Goal: Check status: Check status

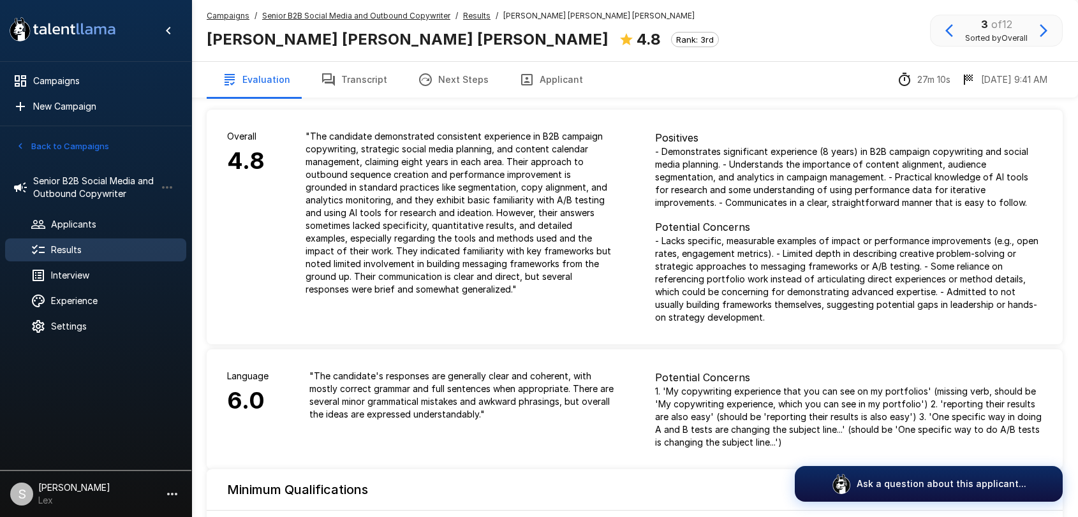
scroll to position [984, 0]
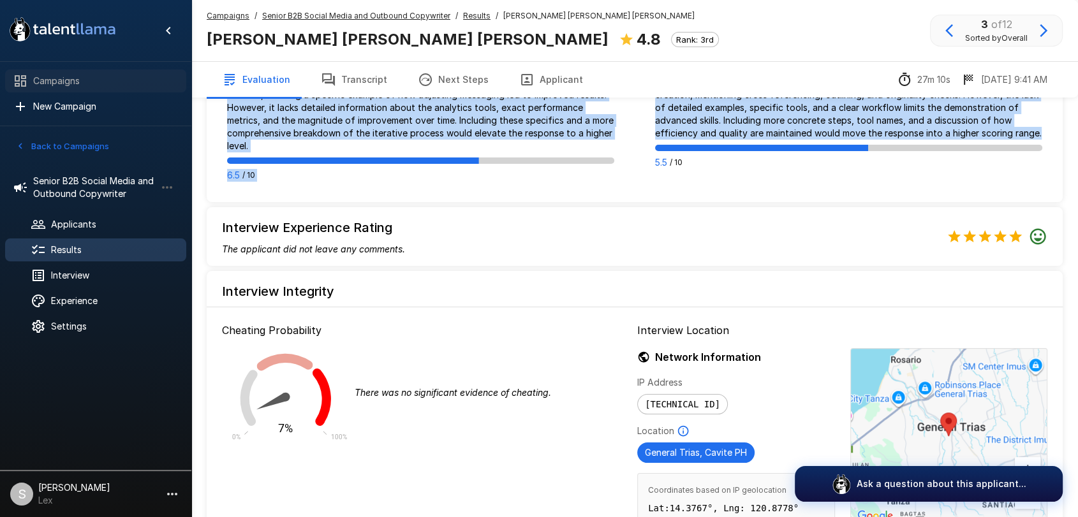
click at [46, 86] on span "Campaigns" at bounding box center [104, 81] width 143 height 13
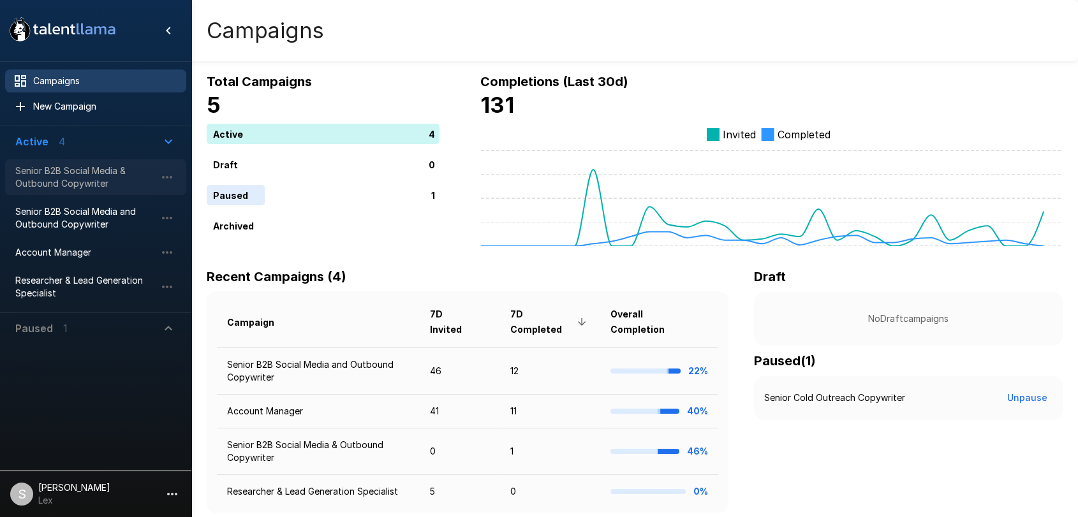
click at [58, 173] on span "Senior B2B Social Media & Outbound Copywriter" at bounding box center [85, 178] width 140 height 26
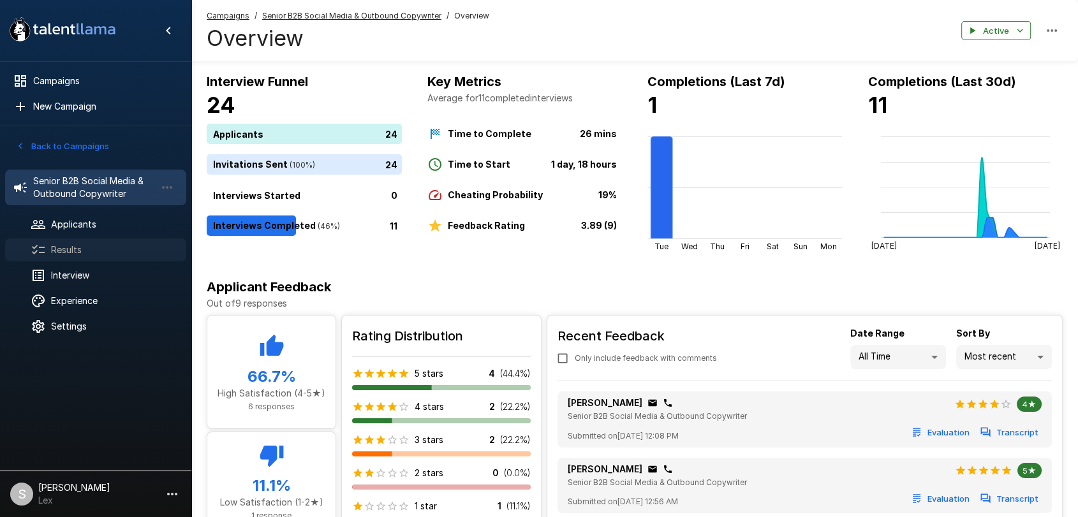
click at [61, 242] on div at bounding box center [49, 249] width 36 height 15
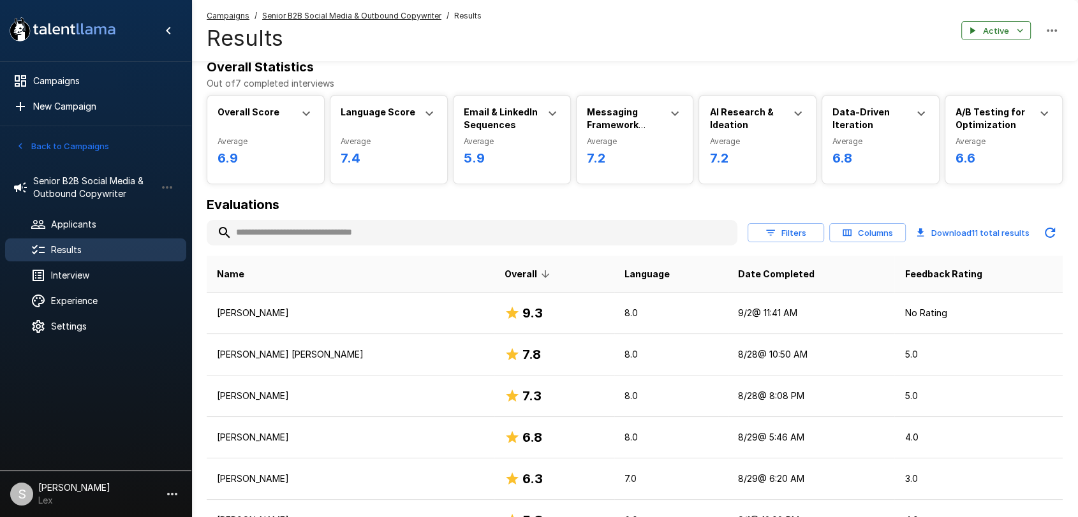
scroll to position [13, 0]
